Goal: Navigation & Orientation: Find specific page/section

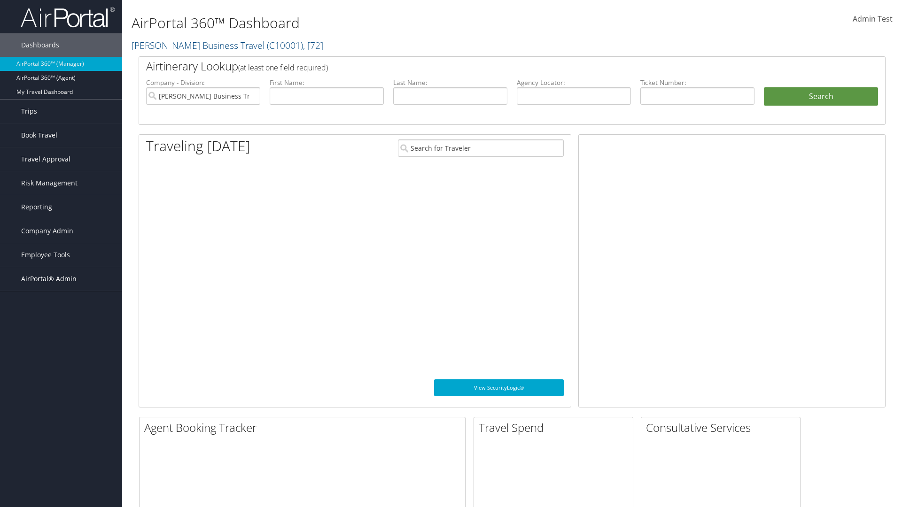
click at [61, 279] on span "AirPortal® Admin" at bounding box center [48, 278] width 55 height 23
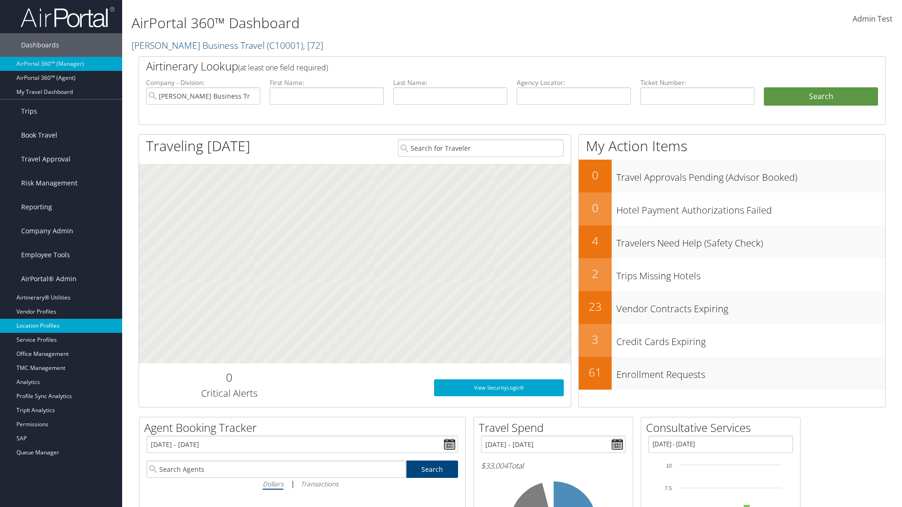
click at [61, 326] on link "Location Profiles" at bounding box center [61, 326] width 122 height 14
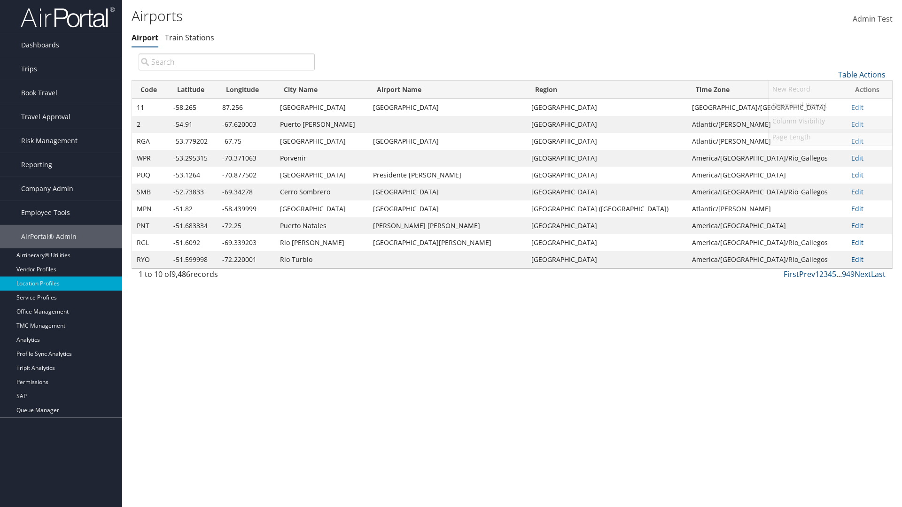
click at [830, 137] on link "Page Length" at bounding box center [829, 137] width 123 height 16
click at [830, 106] on link "25" at bounding box center [829, 106] width 123 height 16
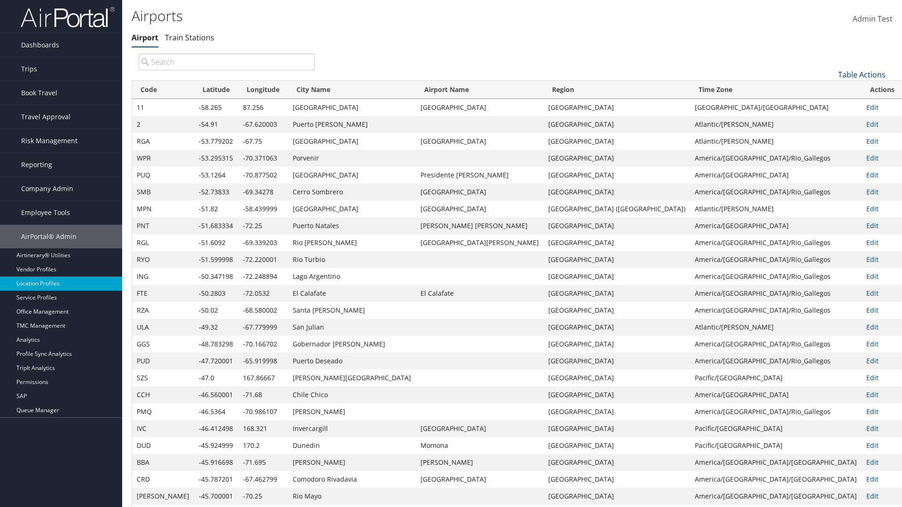
click at [861, 69] on link "Table Actions" at bounding box center [861, 74] width 47 height 10
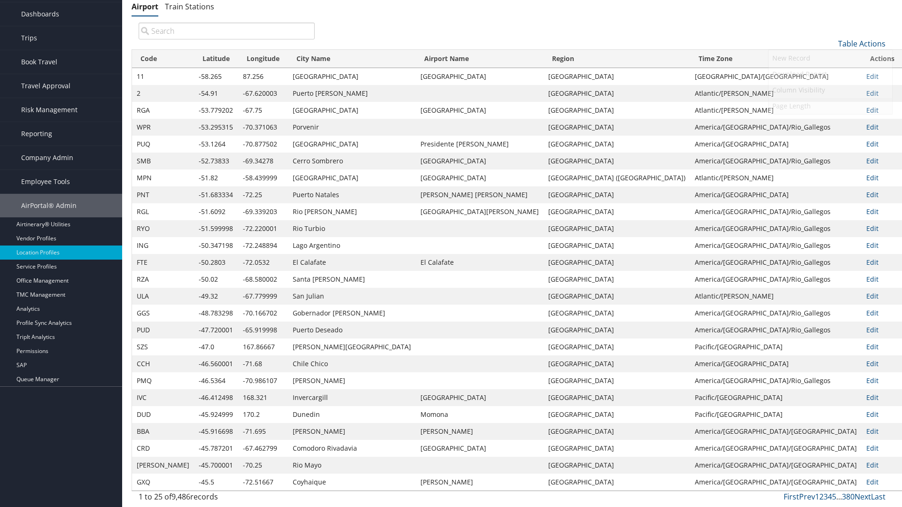
click at [830, 106] on link "Page Length" at bounding box center [829, 106] width 123 height 16
click at [830, 91] on link "50" at bounding box center [829, 91] width 123 height 16
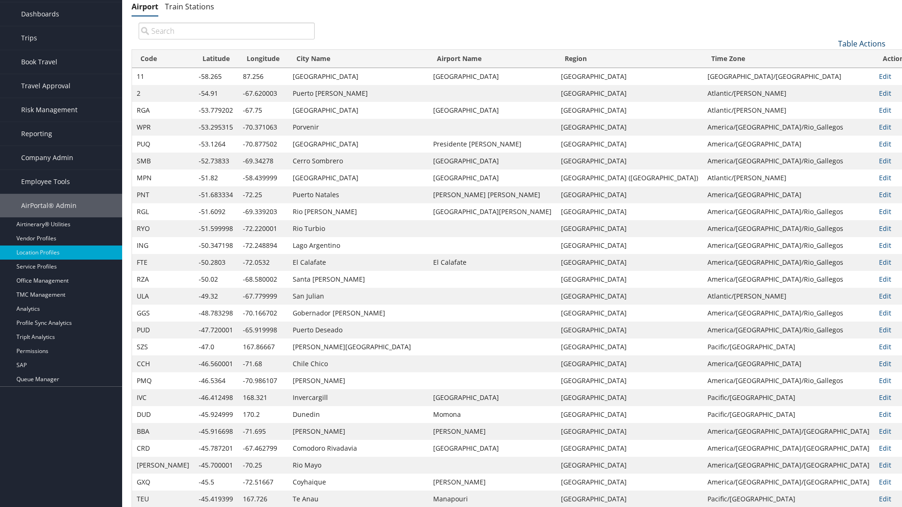
click at [861, 43] on link "Table Actions" at bounding box center [861, 44] width 47 height 10
click at [830, 106] on link "Page Length" at bounding box center [829, 106] width 123 height 16
click at [830, 107] on link "100" at bounding box center [829, 107] width 123 height 16
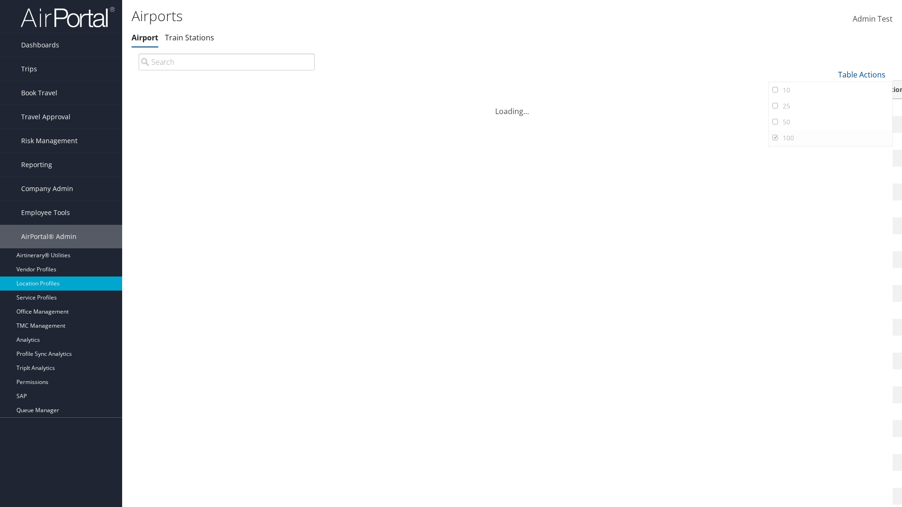
scroll to position [80, 0]
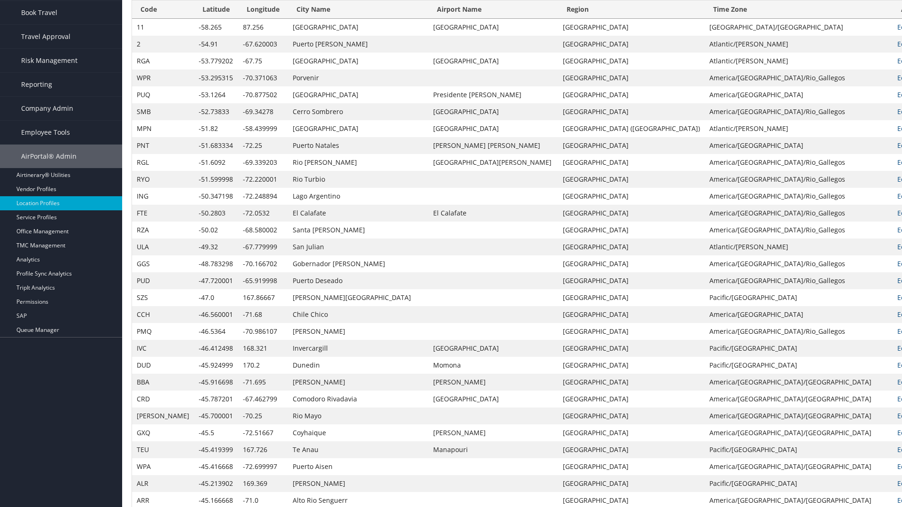
click at [151, 9] on th "Code" at bounding box center [163, 9] width 62 height 18
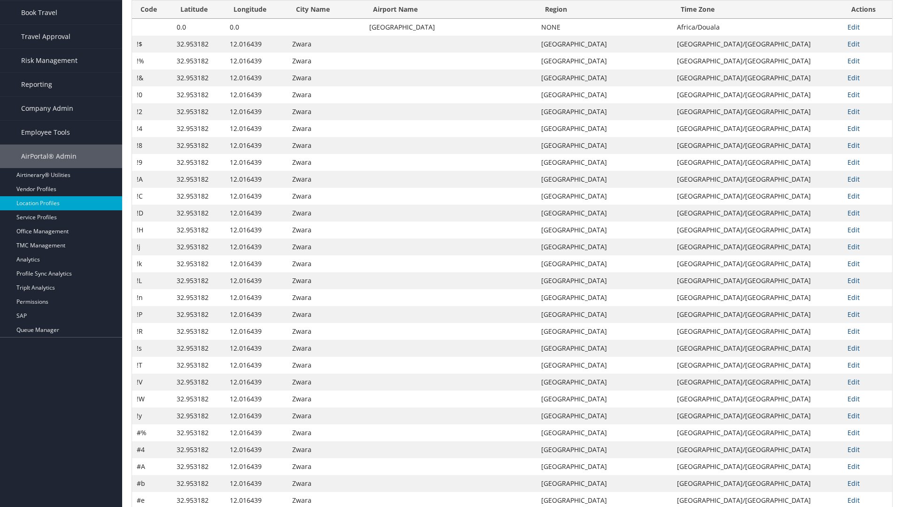
scroll to position [0, 0]
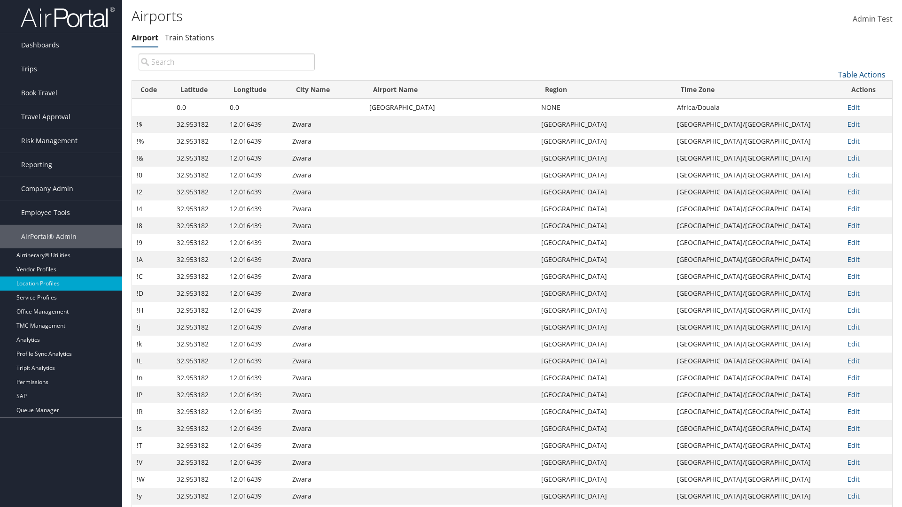
click at [152, 90] on th "Code" at bounding box center [152, 90] width 40 height 18
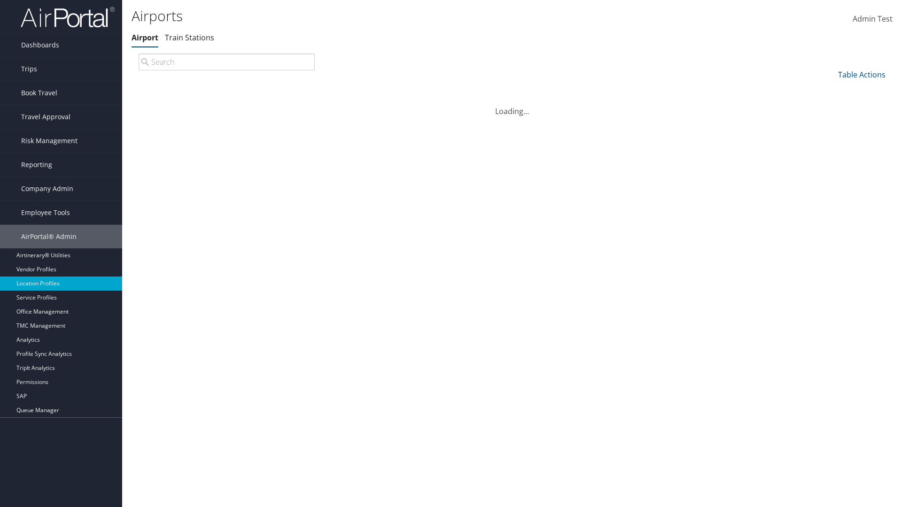
scroll to position [80, 0]
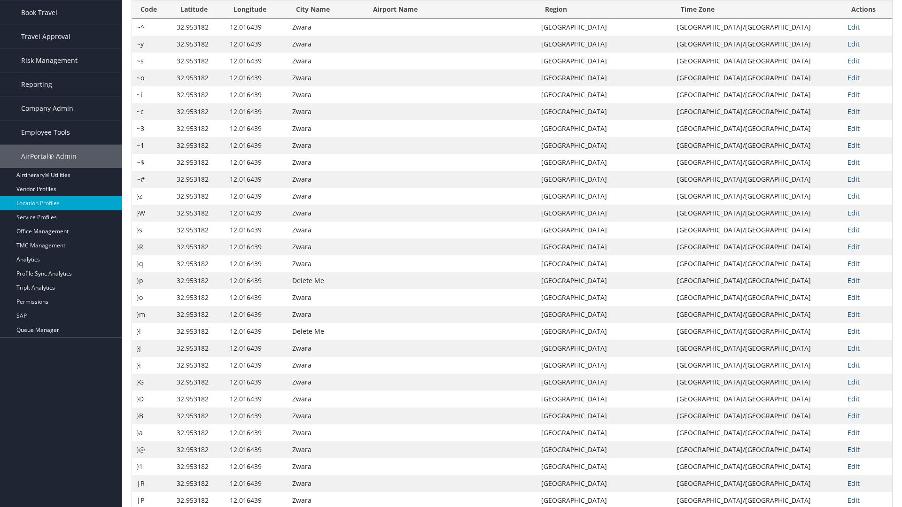
click at [199, 19] on th "Latitude" at bounding box center [198, 9] width 53 height 18
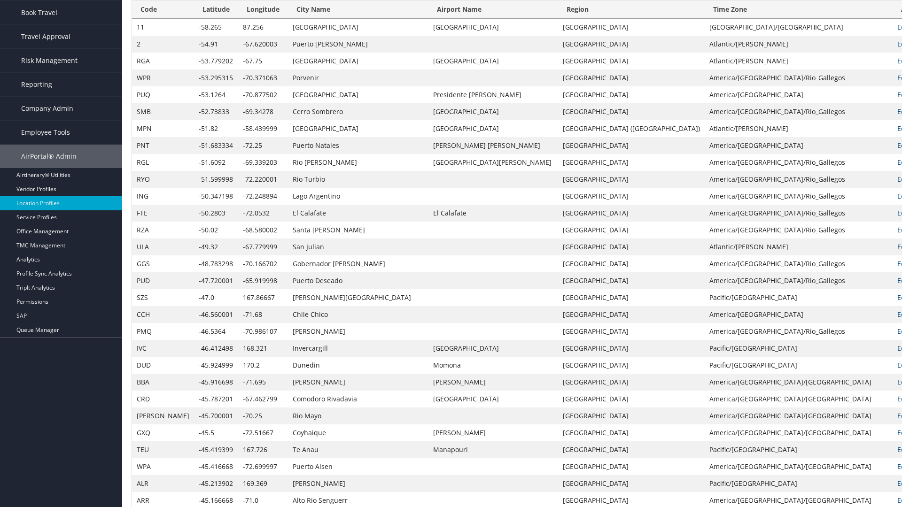
click at [197, 19] on th "Latitude" at bounding box center [216, 9] width 44 height 18
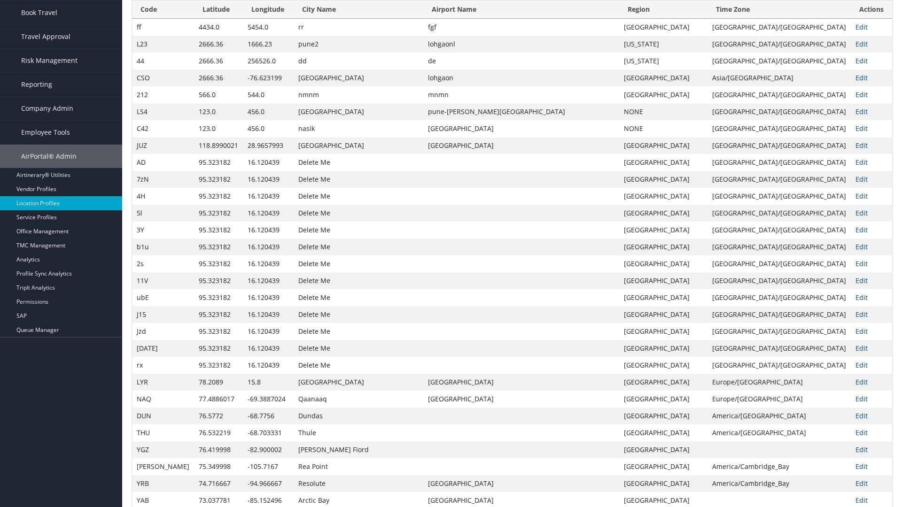
click at [257, 19] on th "Longitude" at bounding box center [268, 9] width 51 height 18
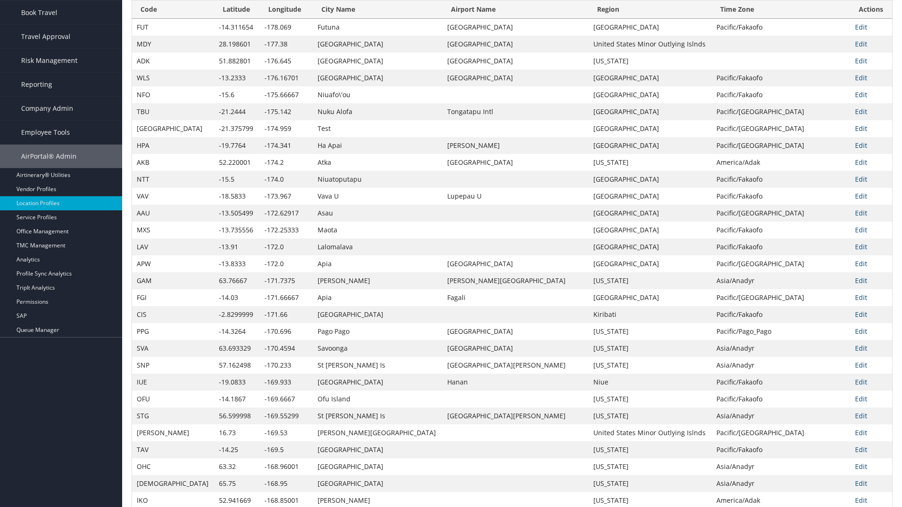
click at [260, 19] on th "Longitude" at bounding box center [286, 9] width 53 height 18
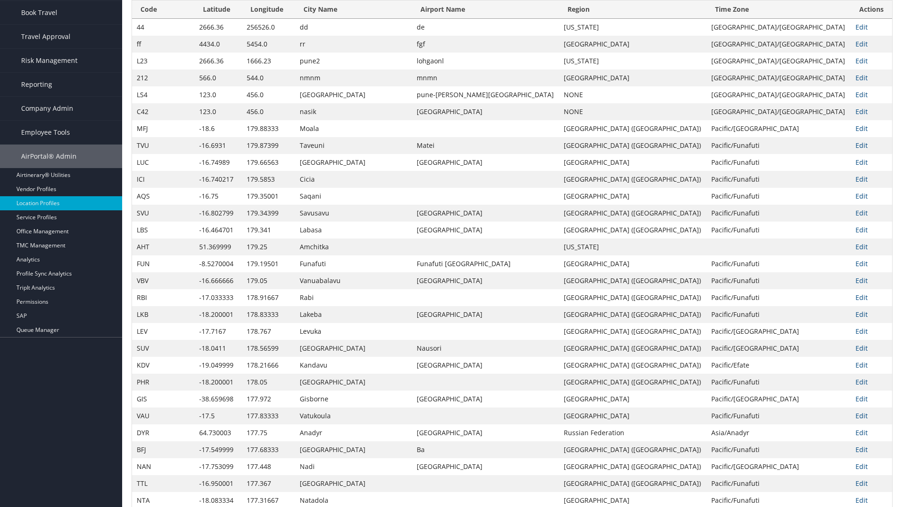
click at [332, 19] on th "City Name" at bounding box center [353, 9] width 117 height 18
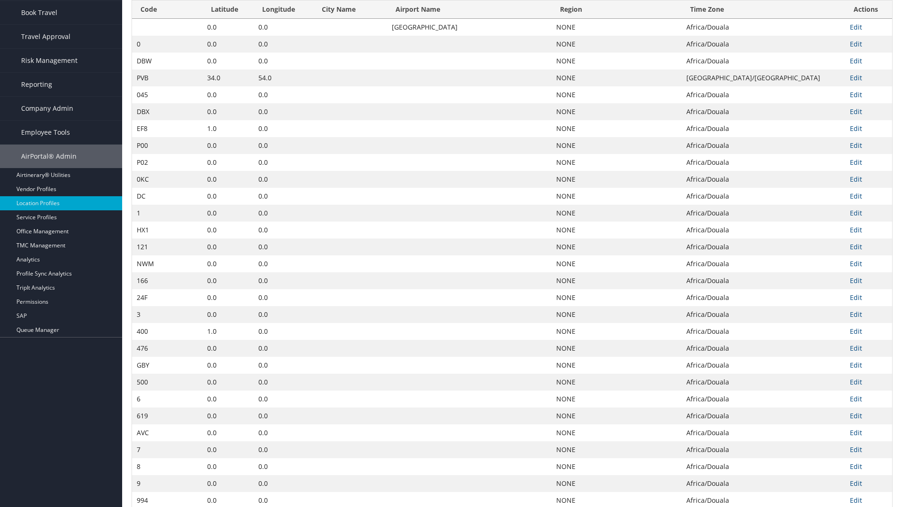
click at [328, 19] on th "City Name" at bounding box center [350, 9] width 74 height 18
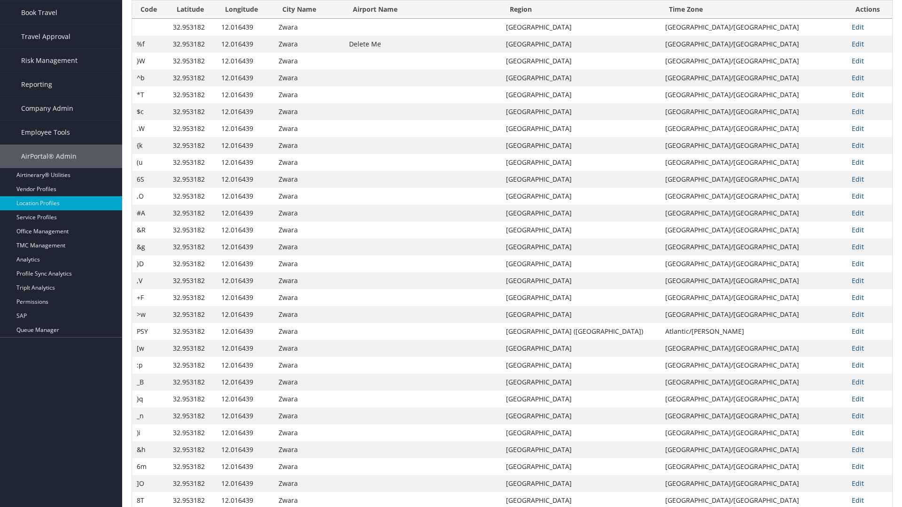
click at [454, 19] on th "Airport Name" at bounding box center [422, 9] width 157 height 18
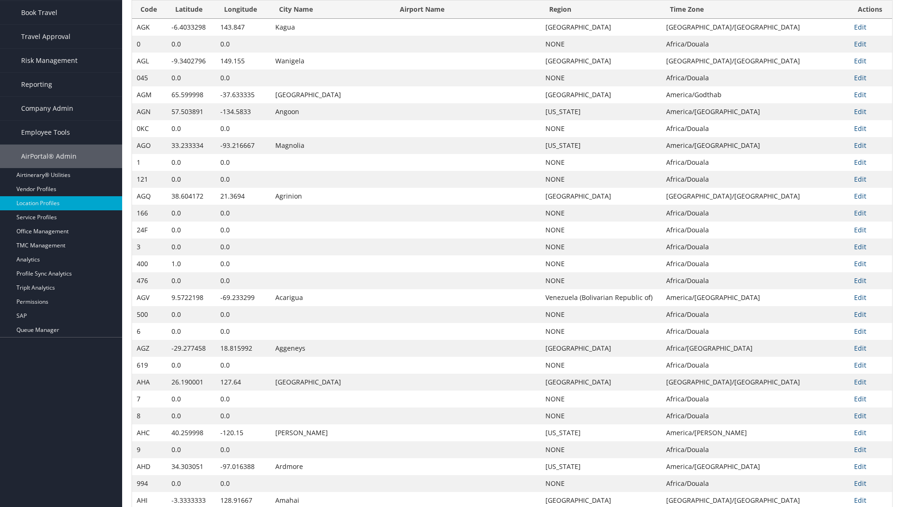
click at [454, 19] on th "Airport Name" at bounding box center [465, 9] width 149 height 18
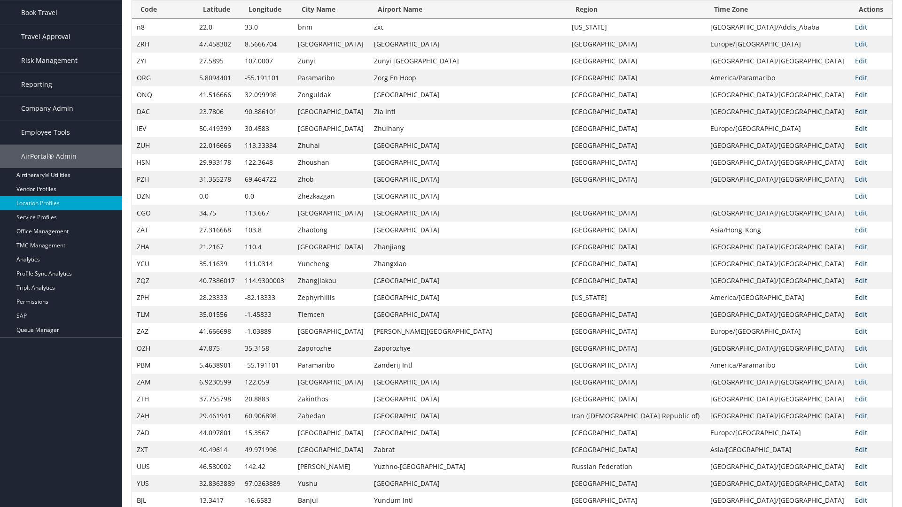
click at [633, 19] on th "Region" at bounding box center [636, 9] width 139 height 18
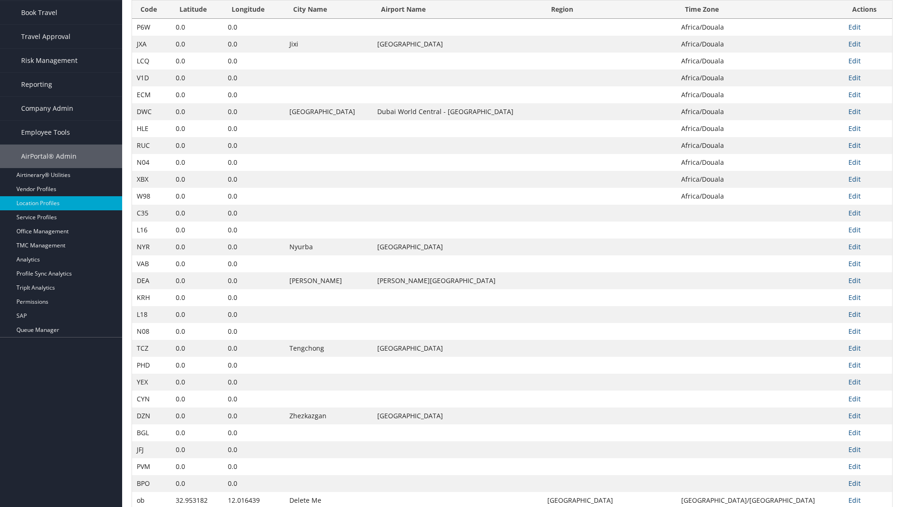
click at [625, 19] on th "Region" at bounding box center [608, 9] width 133 height 18
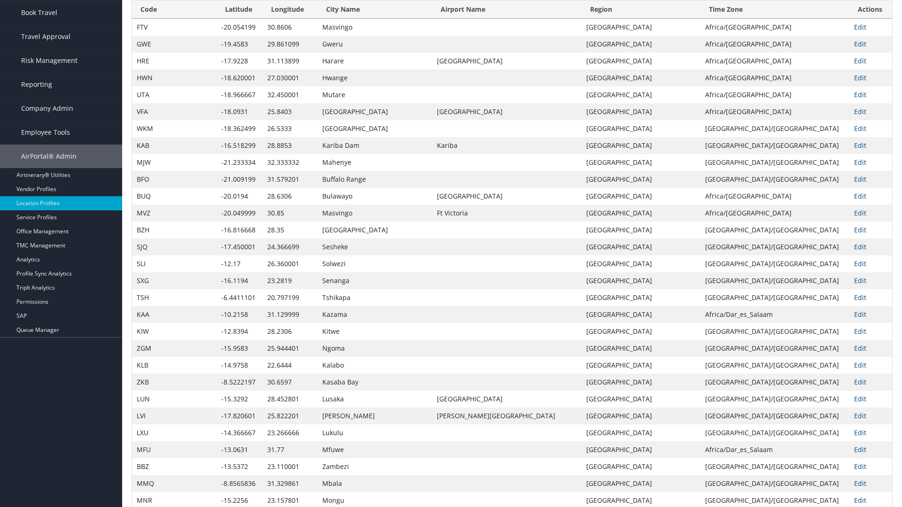
click at [763, 19] on th "Time Zone" at bounding box center [774, 9] width 149 height 18
